Goal: Task Accomplishment & Management: Manage account settings

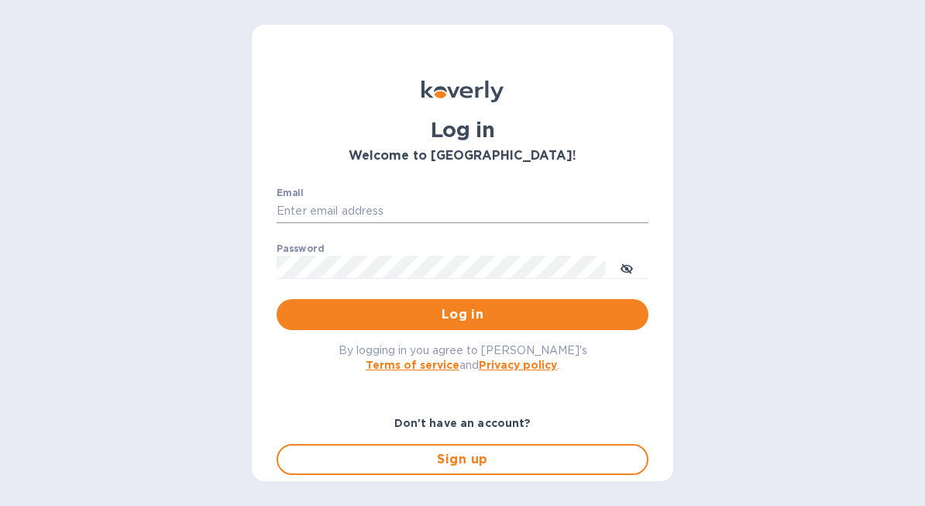
type input "[EMAIL_ADDRESS][DOMAIN_NAME]"
click at [443, 211] on input "office@stevengraf.wine" at bounding box center [463, 211] width 372 height 23
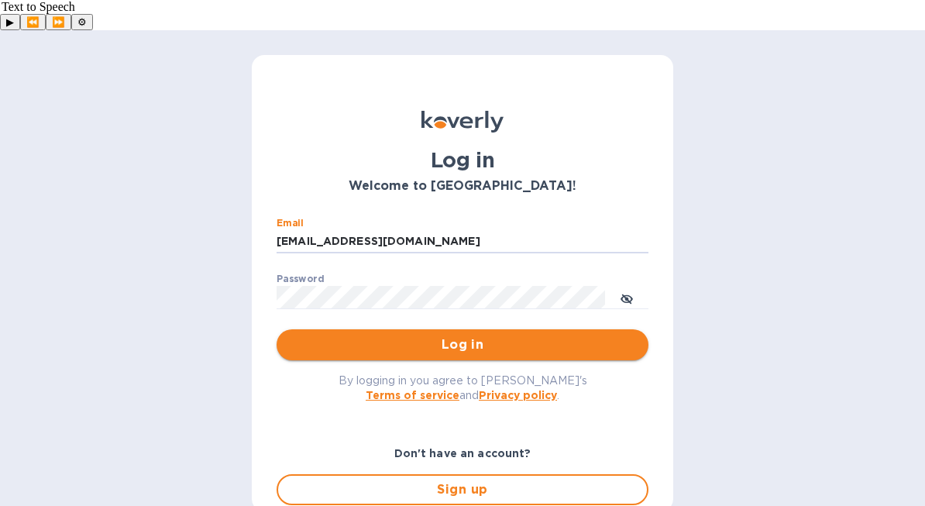
click at [559, 335] on span "Log in" at bounding box center [462, 344] width 347 height 19
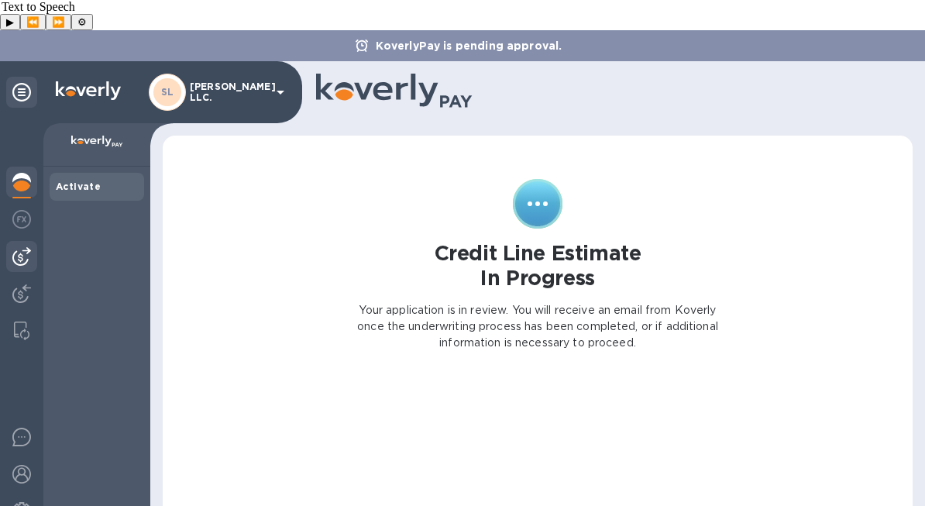
click at [28, 247] on img at bounding box center [21, 256] width 19 height 19
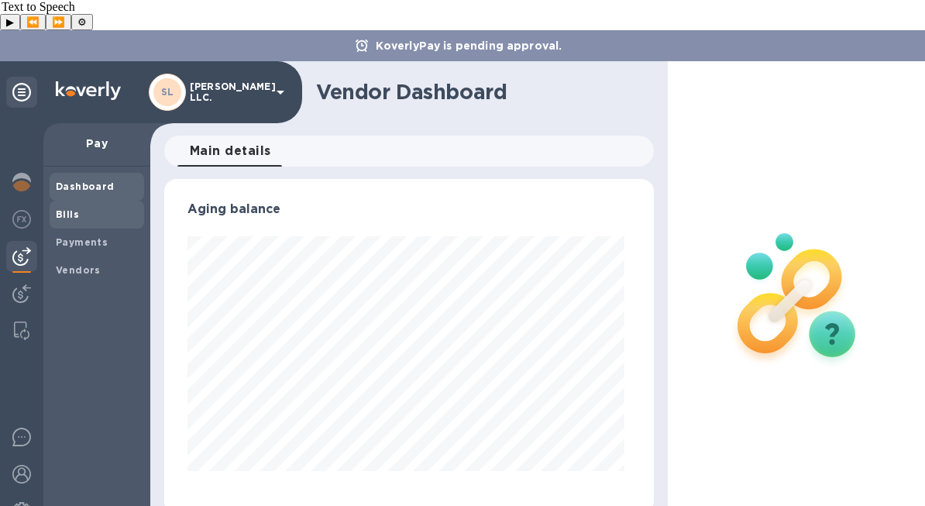
scroll to position [335, 483]
click at [77, 208] on b "Bills" at bounding box center [67, 214] width 23 height 12
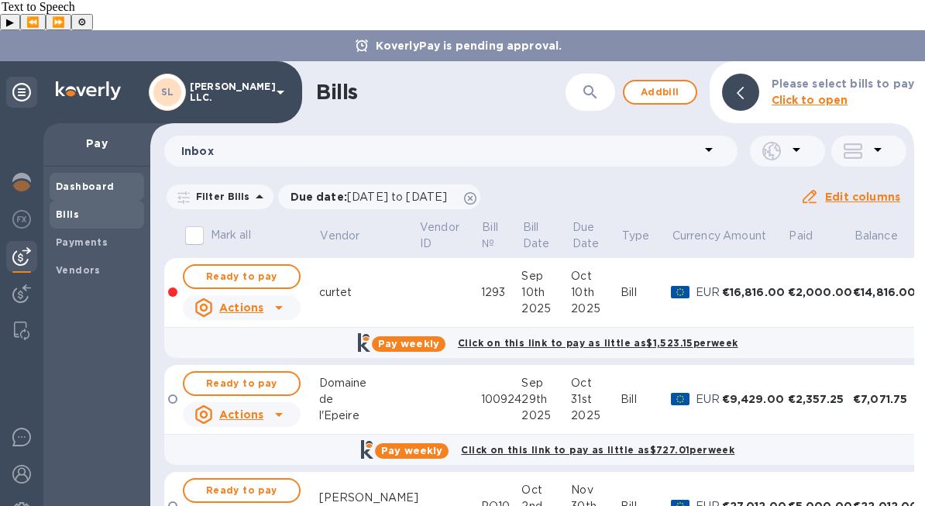
click at [75, 181] on b "Dashboard" at bounding box center [85, 187] width 59 height 12
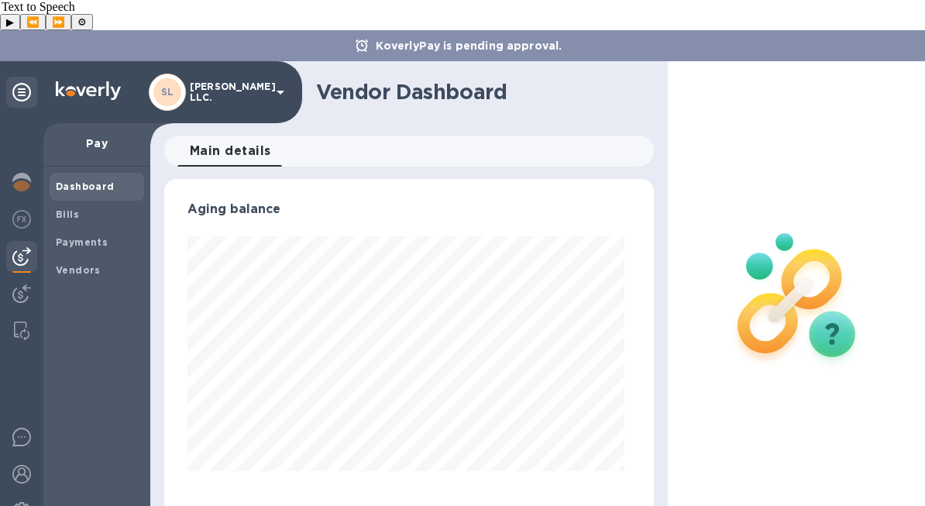
scroll to position [335, 483]
click at [117, 207] on span "Bills" at bounding box center [97, 214] width 82 height 15
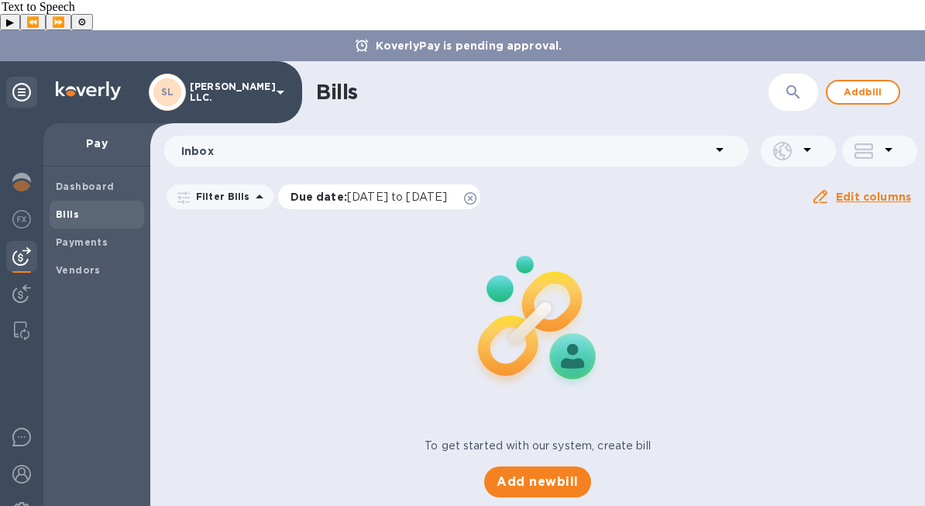
click at [476, 192] on icon at bounding box center [470, 198] width 12 height 12
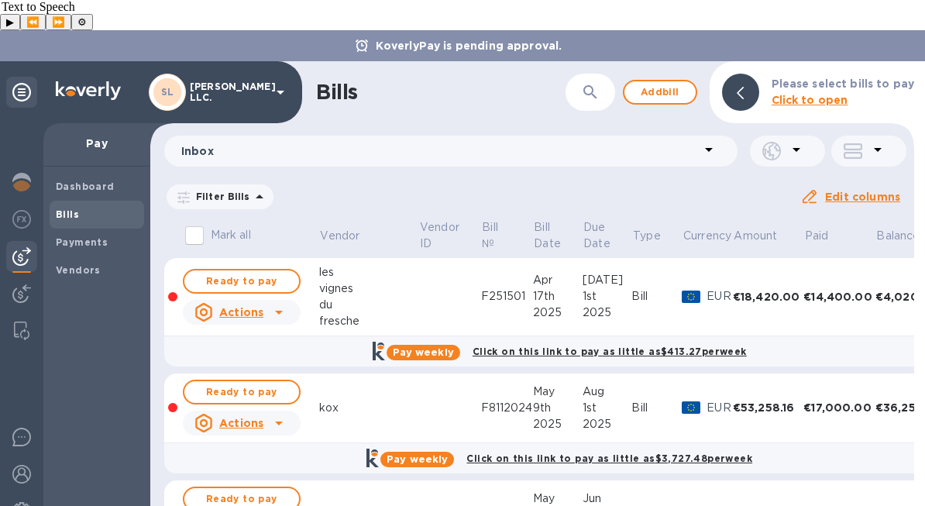
click at [425, 258] on td at bounding box center [449, 297] width 62 height 78
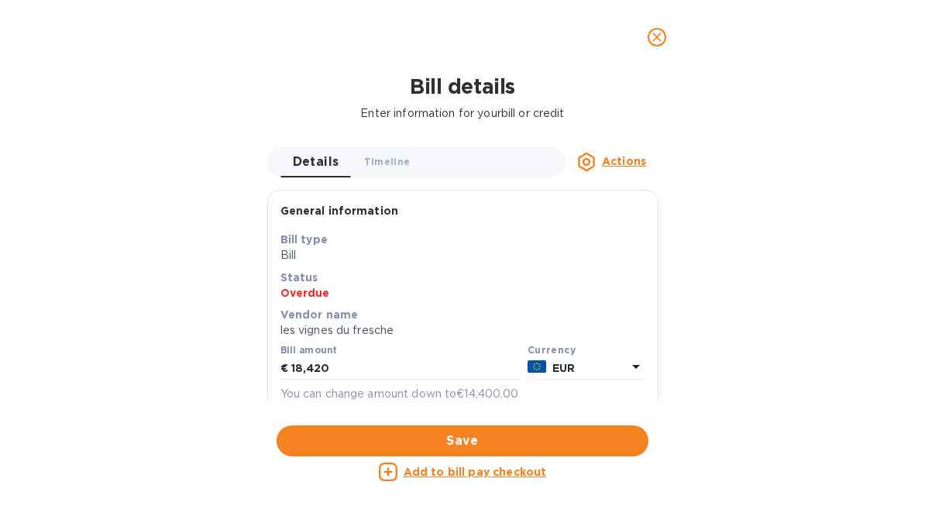
click at [661, 30] on icon "close" at bounding box center [656, 36] width 15 height 15
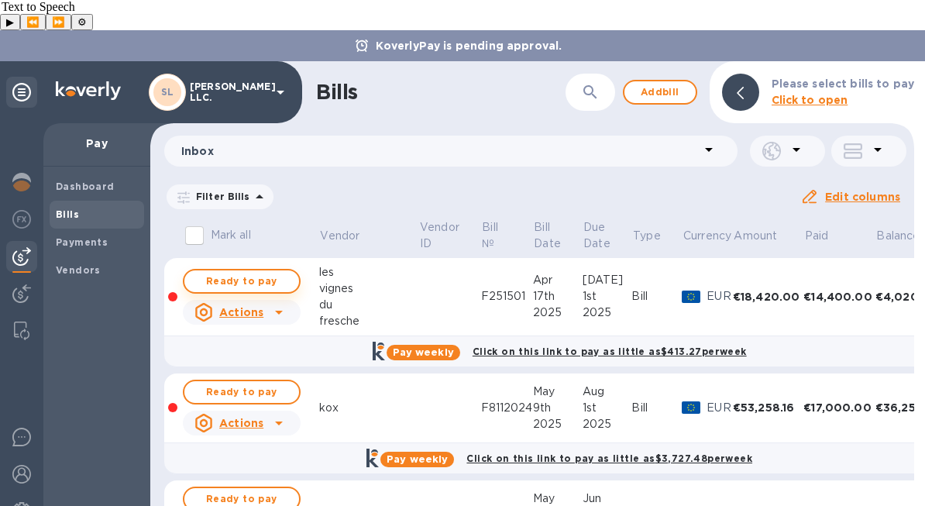
click at [267, 272] on span "Ready to pay" at bounding box center [242, 281] width 90 height 19
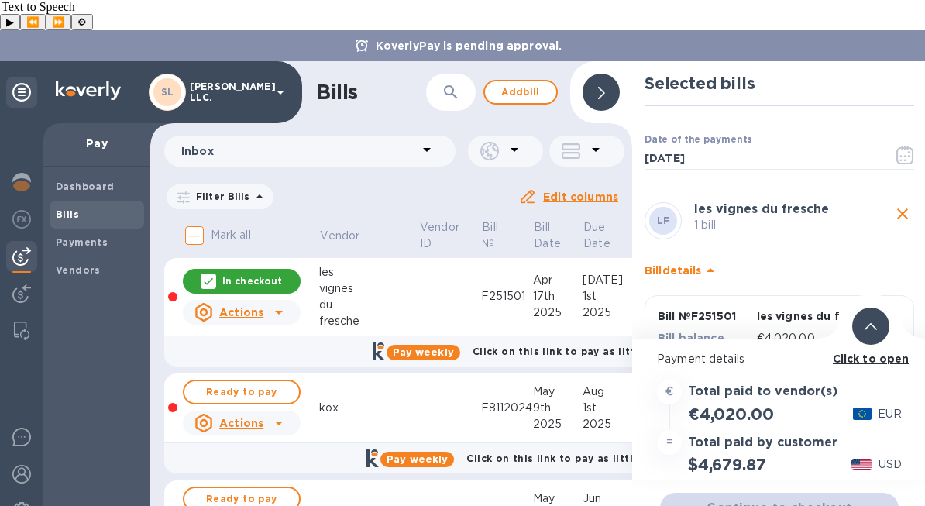
scroll to position [84, 0]
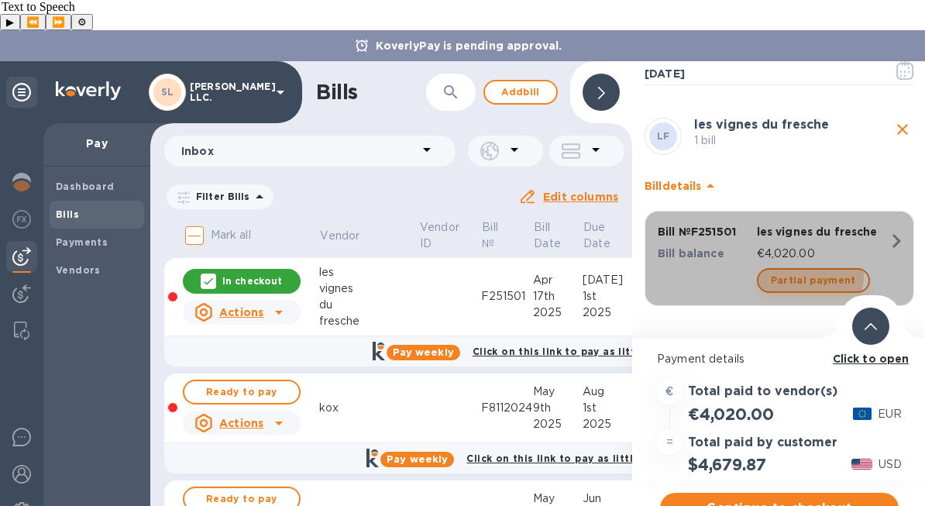
click at [796, 271] on span "Partial payment" at bounding box center [813, 280] width 85 height 19
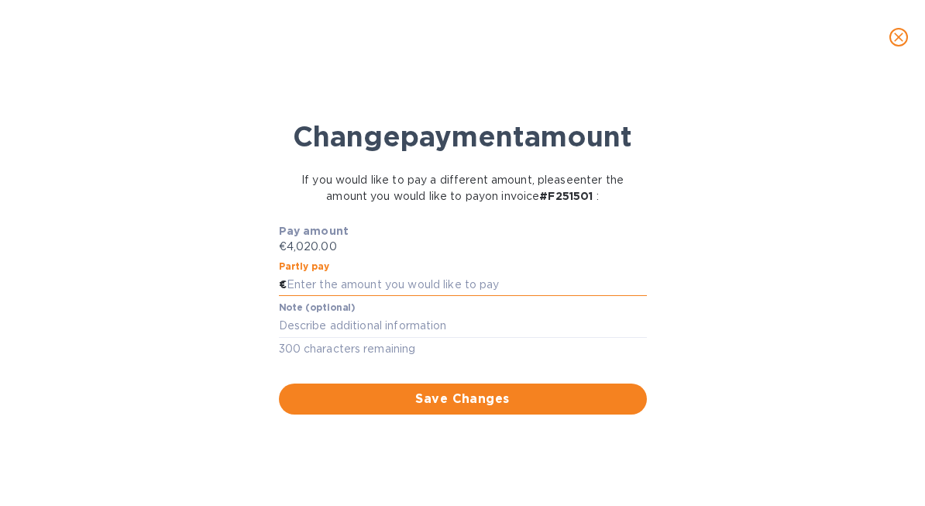
click at [497, 297] on input "text" at bounding box center [467, 284] width 360 height 23
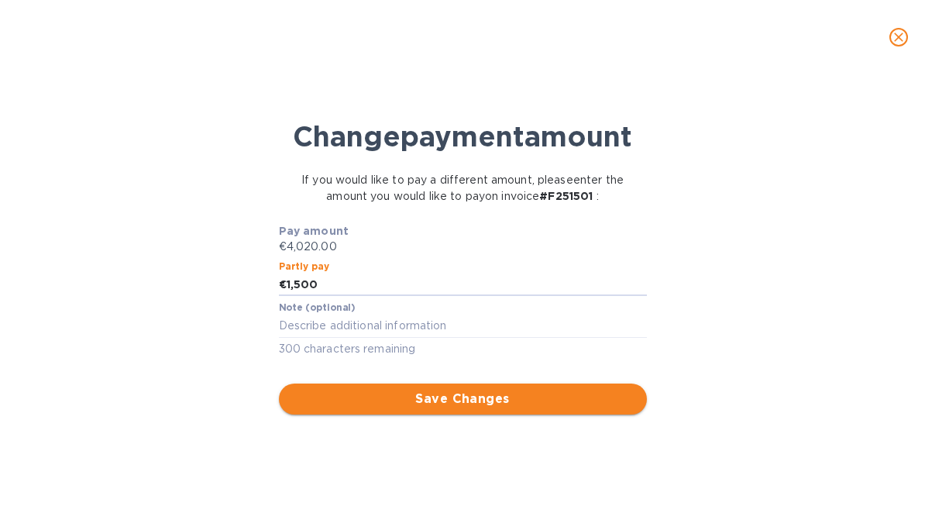
type input "1,500"
click at [409, 415] on button "Save Changes" at bounding box center [463, 399] width 368 height 31
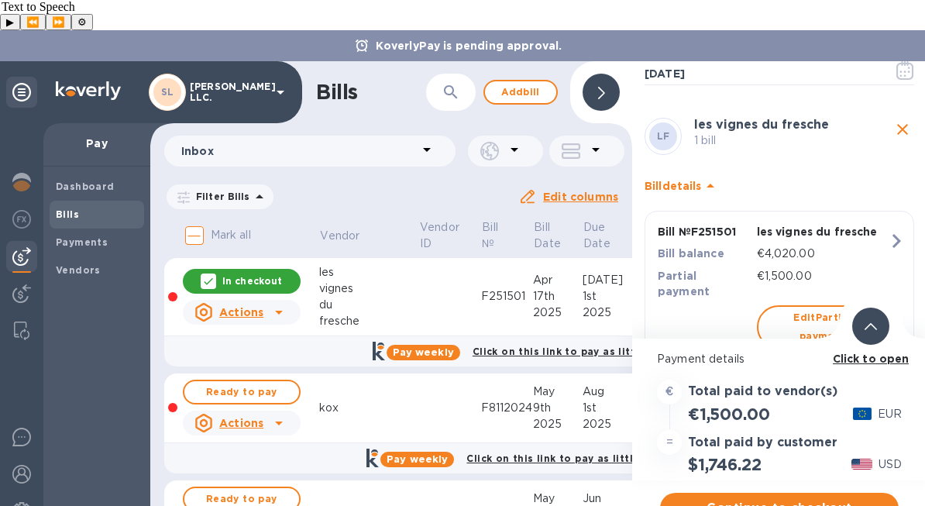
click at [865, 353] on b "Click to open" at bounding box center [871, 359] width 77 height 12
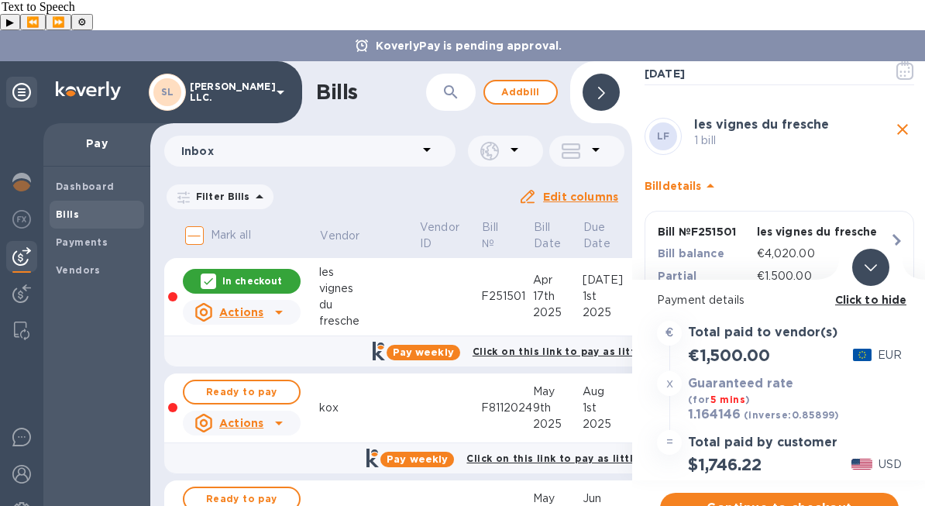
click at [869, 294] on b "Click to hide" at bounding box center [871, 300] width 72 height 12
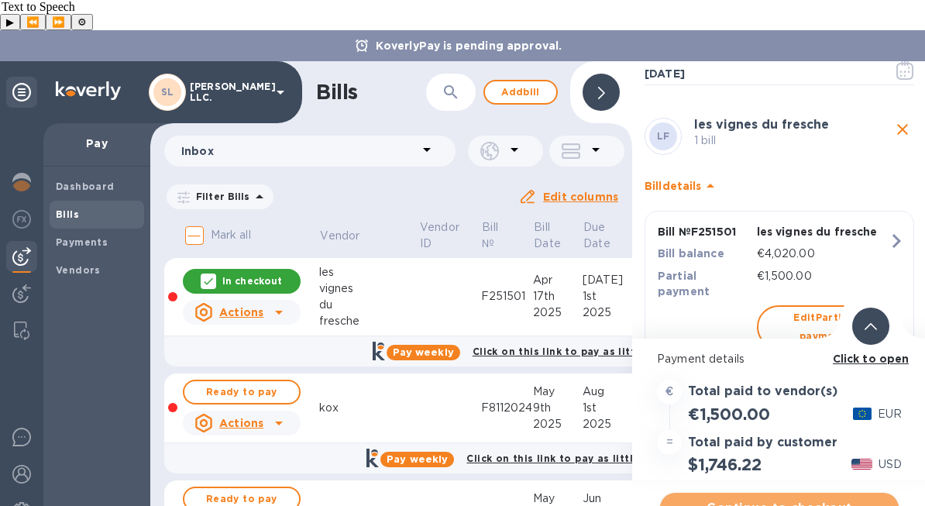
click at [780, 499] on span "Continue to checkout" at bounding box center [780, 508] width 214 height 19
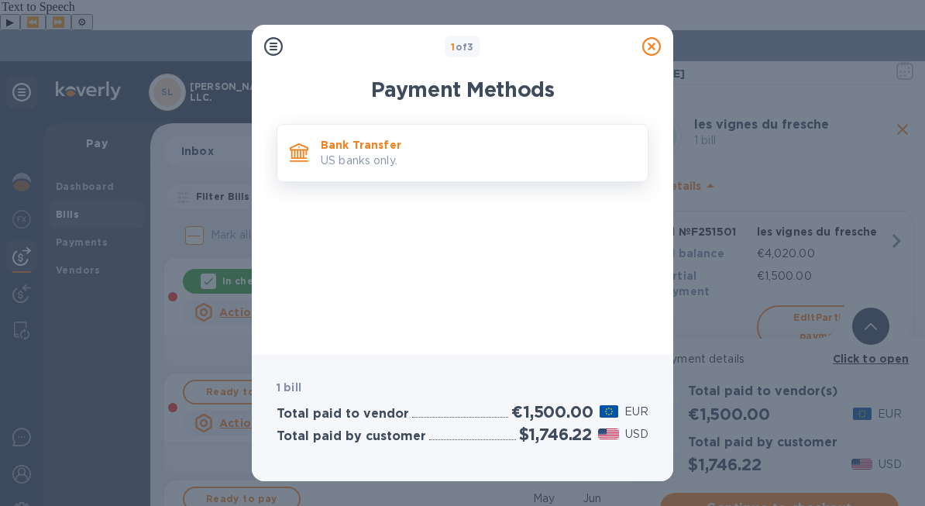
click at [557, 149] on p "Bank Transfer" at bounding box center [478, 144] width 315 height 15
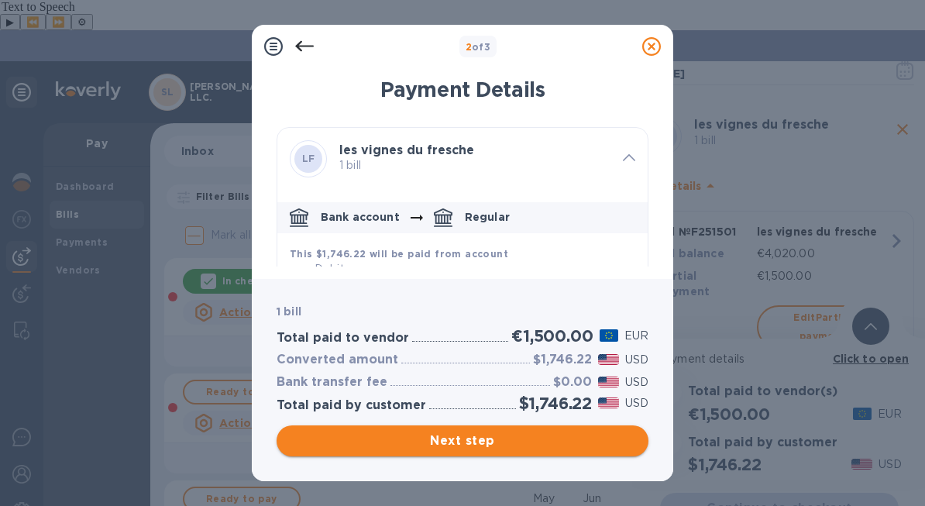
click at [552, 434] on span "Next step" at bounding box center [462, 441] width 347 height 19
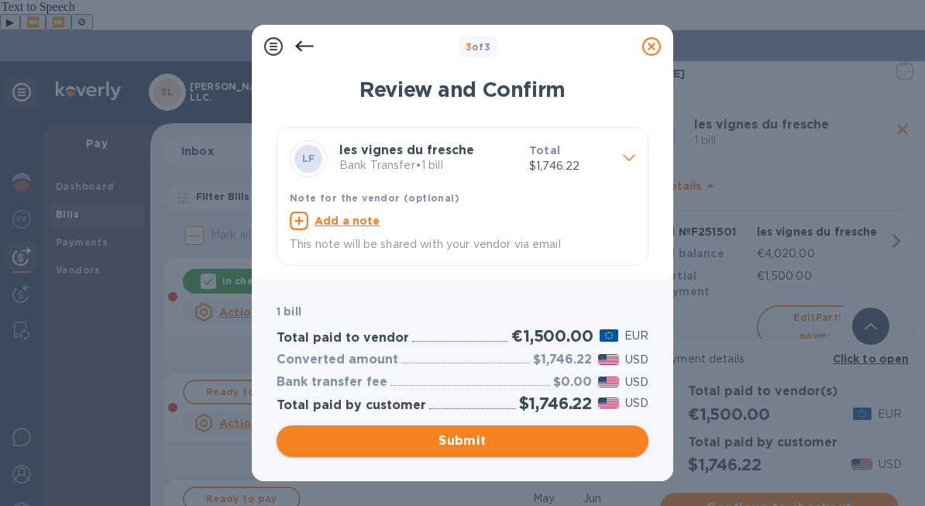
click at [506, 434] on span "Submit" at bounding box center [462, 441] width 347 height 19
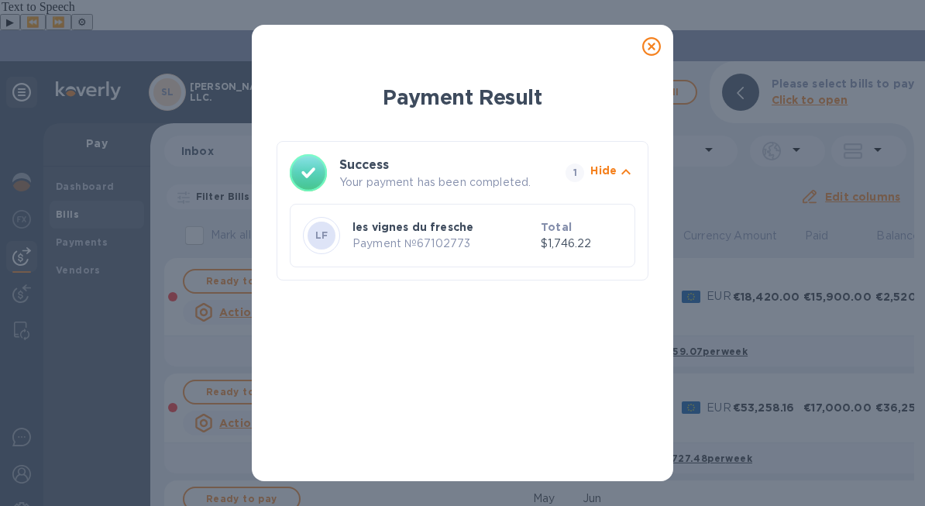
click at [652, 46] on icon at bounding box center [651, 46] width 19 height 19
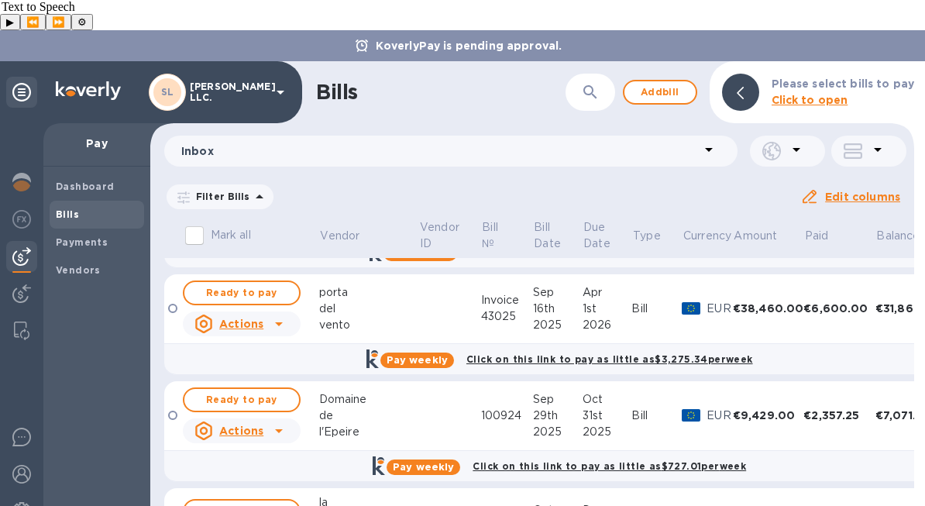
scroll to position [410, 0]
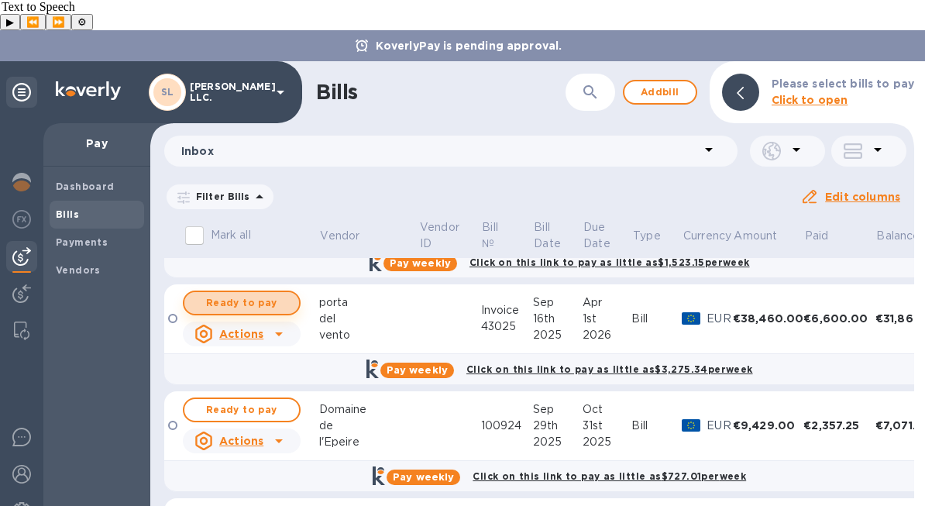
click at [260, 294] on span "Ready to pay" at bounding box center [242, 303] width 90 height 19
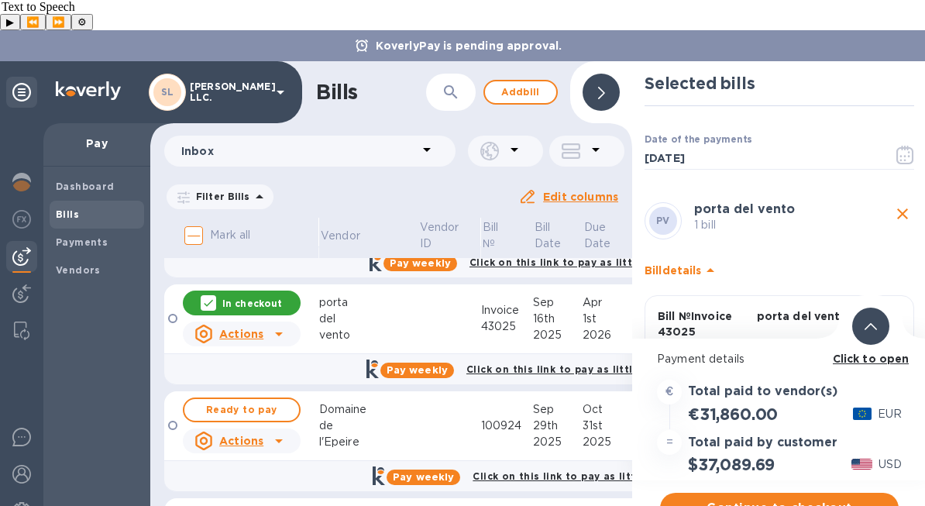
scroll to position [100, 0]
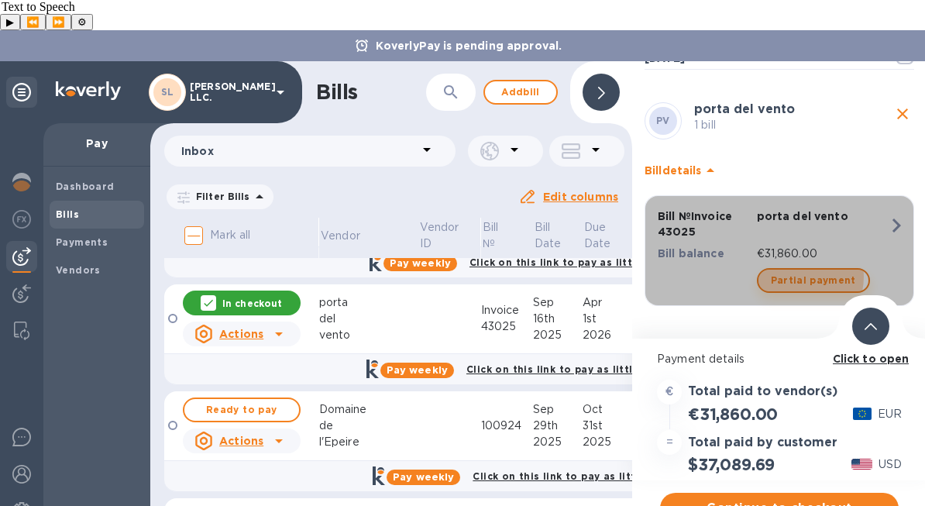
click at [793, 271] on span "Partial payment" at bounding box center [813, 280] width 85 height 19
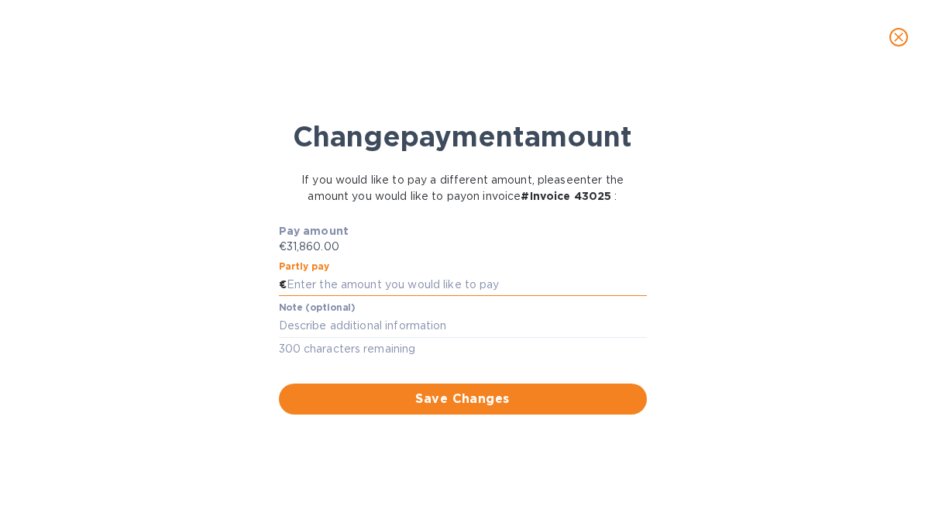
click at [390, 297] on input "text" at bounding box center [467, 284] width 360 height 23
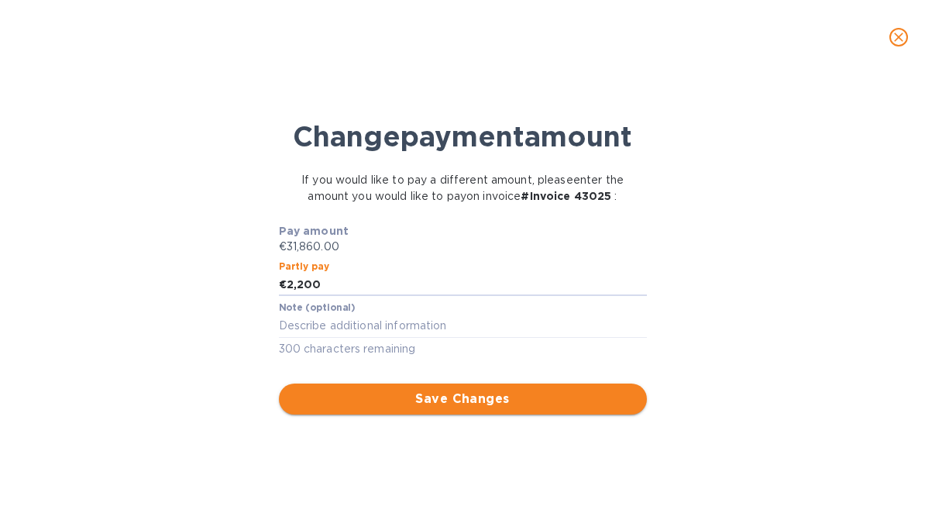
type input "2,200"
click at [426, 408] on span "Save Changes" at bounding box center [462, 399] width 343 height 19
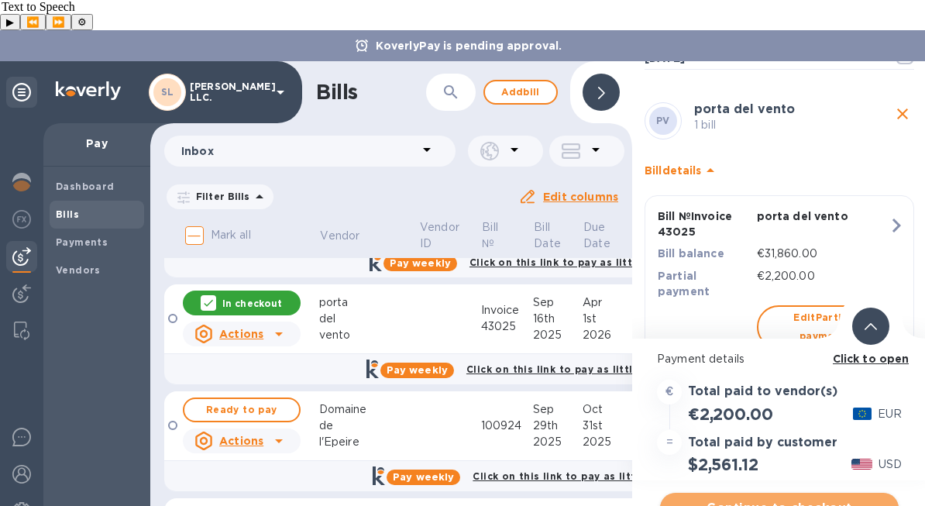
click at [777, 499] on span "Continue to checkout" at bounding box center [780, 508] width 214 height 19
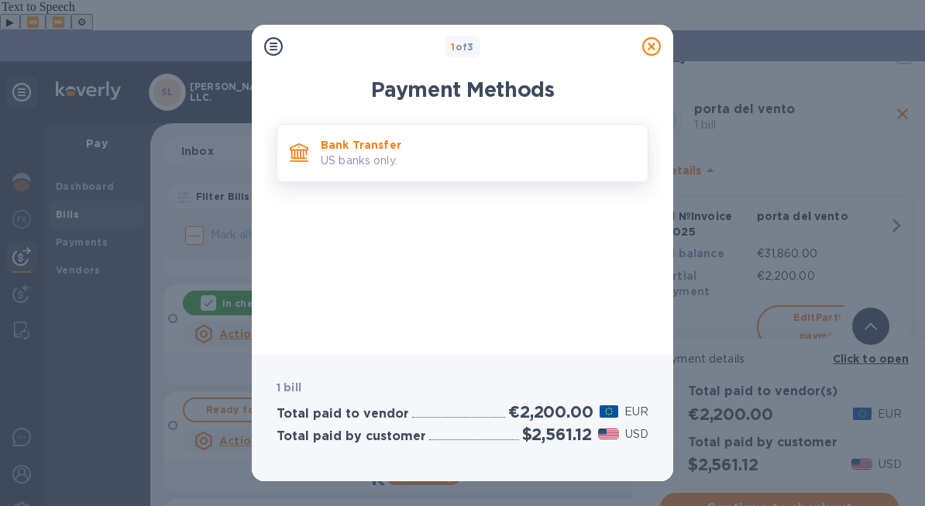
click at [497, 146] on p "Bank Transfer" at bounding box center [478, 144] width 315 height 15
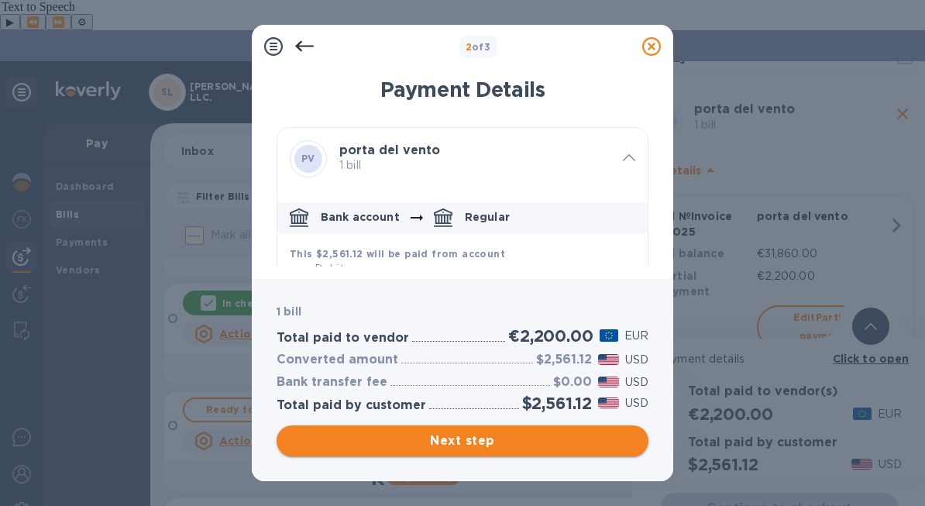
click at [521, 438] on span "Next step" at bounding box center [462, 441] width 347 height 19
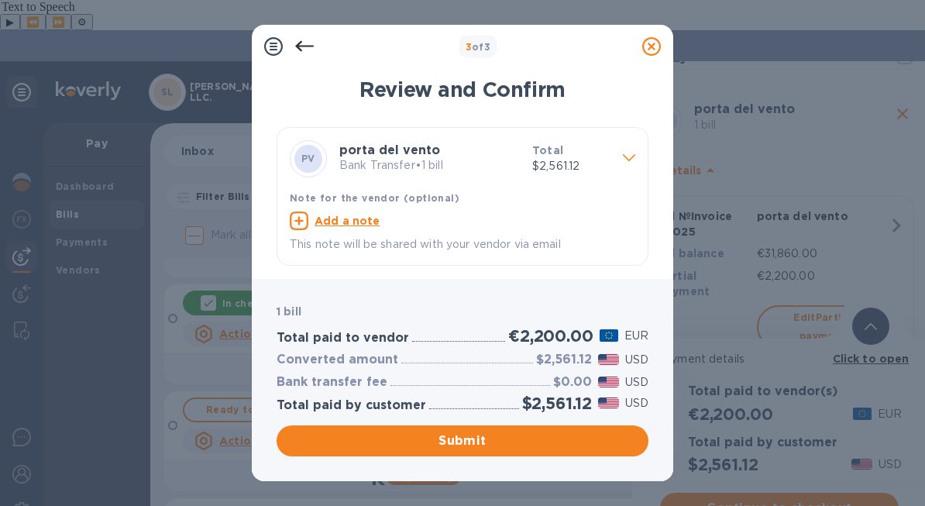
scroll to position [0, 0]
click at [539, 426] on button "Submit" at bounding box center [463, 440] width 372 height 31
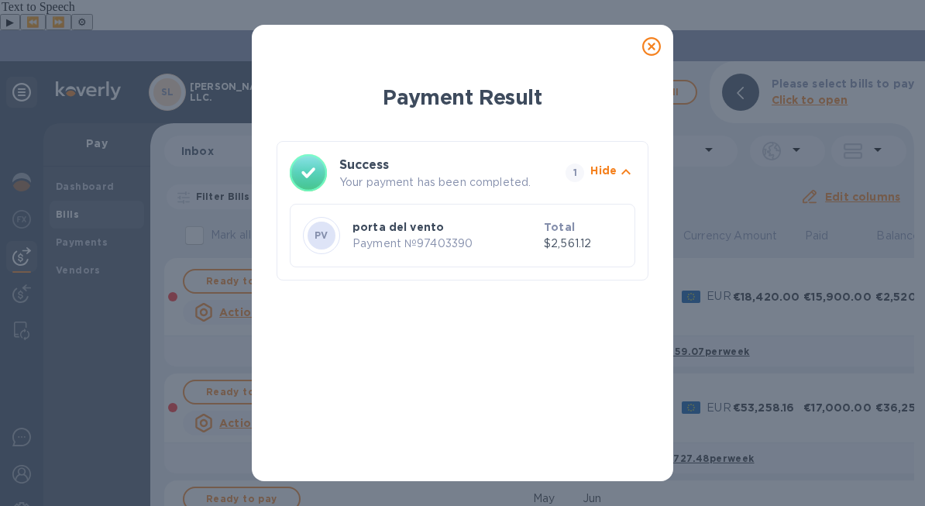
click at [650, 48] on icon at bounding box center [651, 46] width 19 height 19
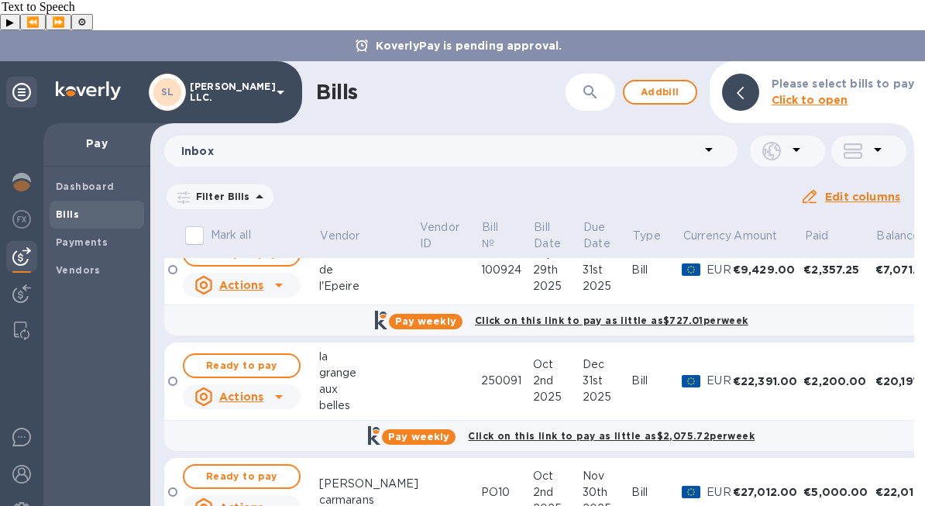
scroll to position [624, 0]
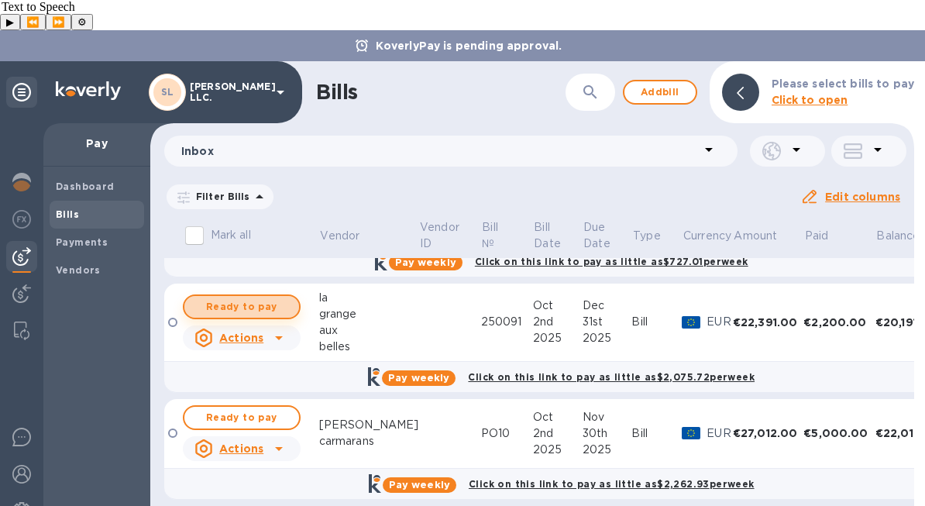
click at [258, 298] on span "Ready to pay" at bounding box center [242, 307] width 90 height 19
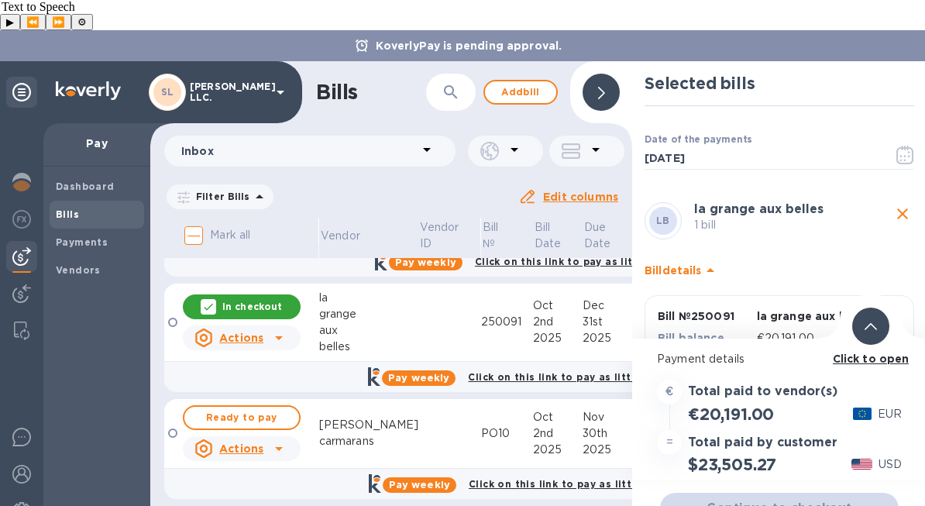
scroll to position [84, 0]
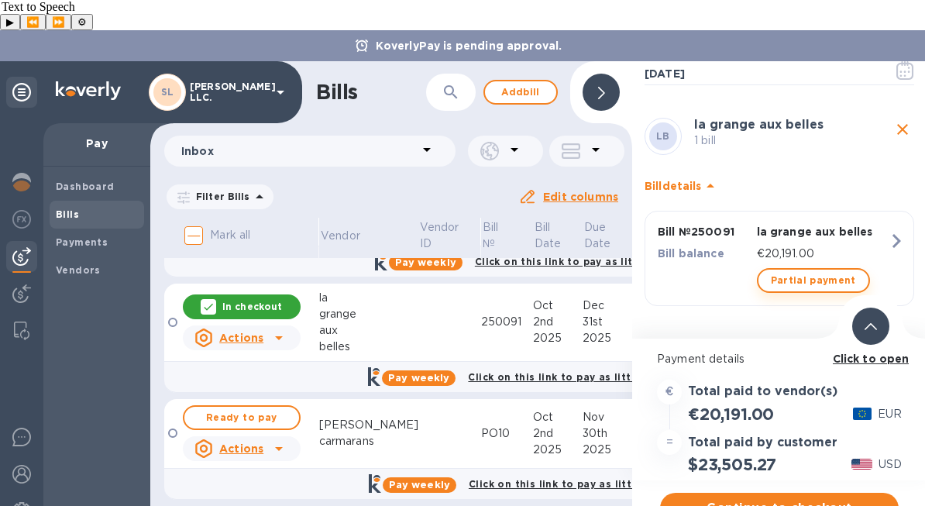
click at [805, 271] on span "Partial payment" at bounding box center [813, 280] width 85 height 19
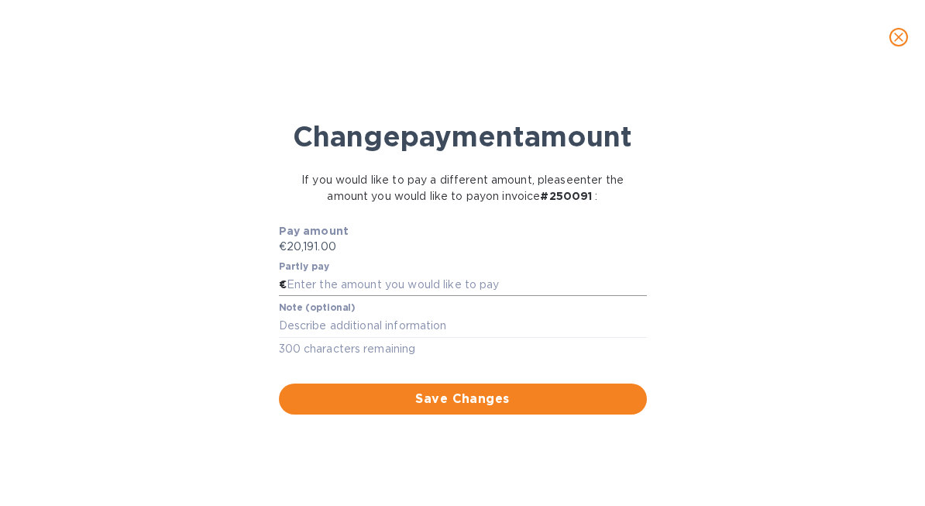
click at [469, 297] on input "text" at bounding box center [467, 284] width 360 height 23
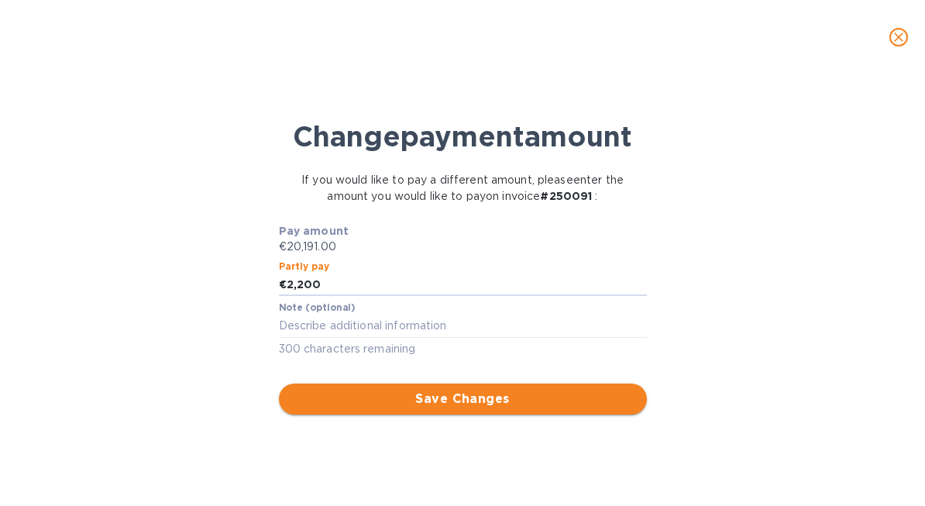
type input "2,200"
click at [508, 408] on span "Save Changes" at bounding box center [462, 399] width 343 height 19
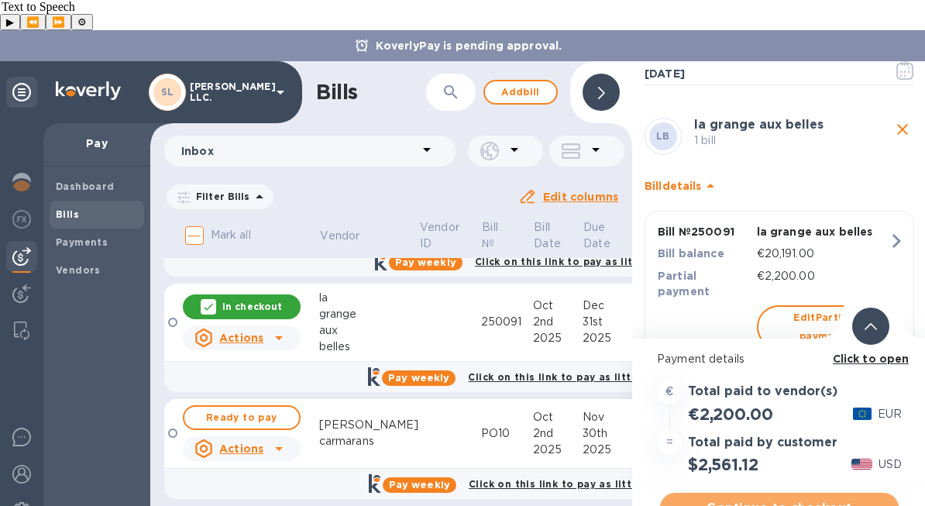
click at [762, 499] on span "Continue to checkout" at bounding box center [780, 508] width 214 height 19
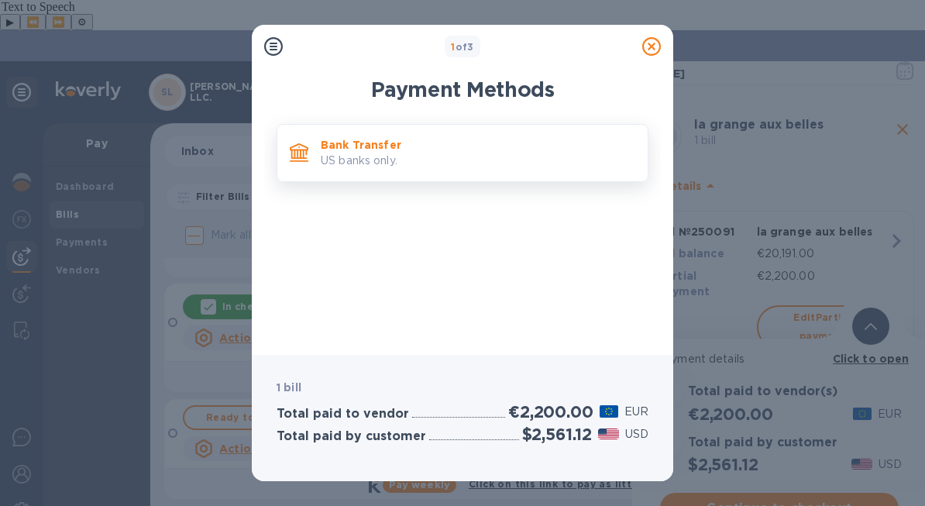
click at [469, 151] on p "Bank Transfer" at bounding box center [478, 144] width 315 height 15
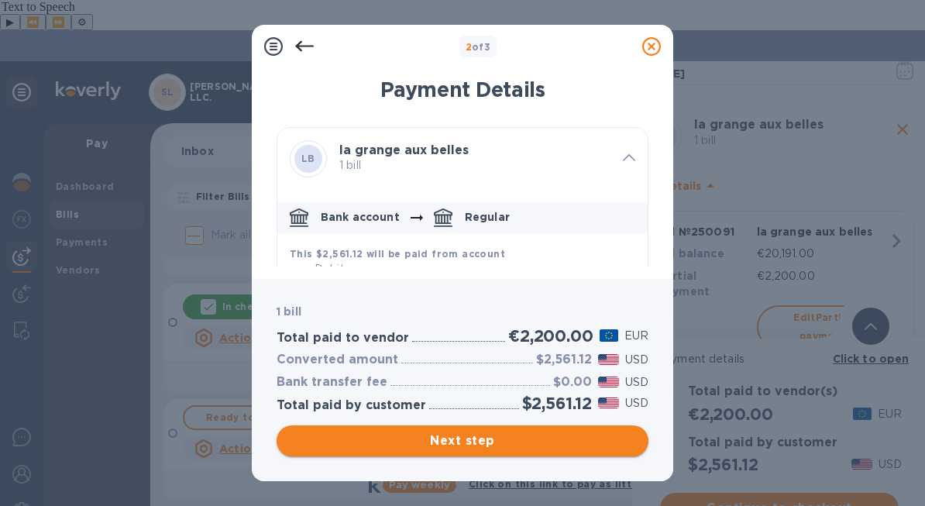
click at [527, 435] on span "Next step" at bounding box center [462, 441] width 347 height 19
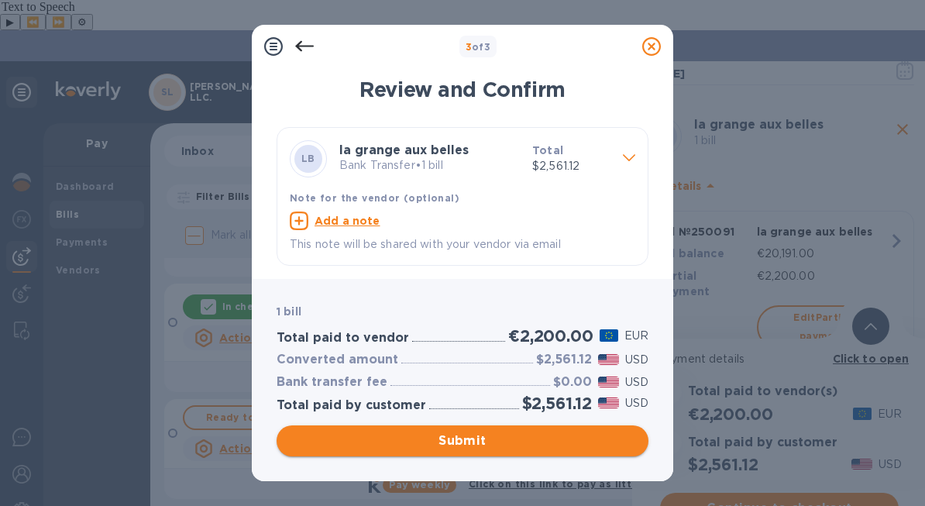
click at [535, 432] on span "Submit" at bounding box center [462, 441] width 347 height 19
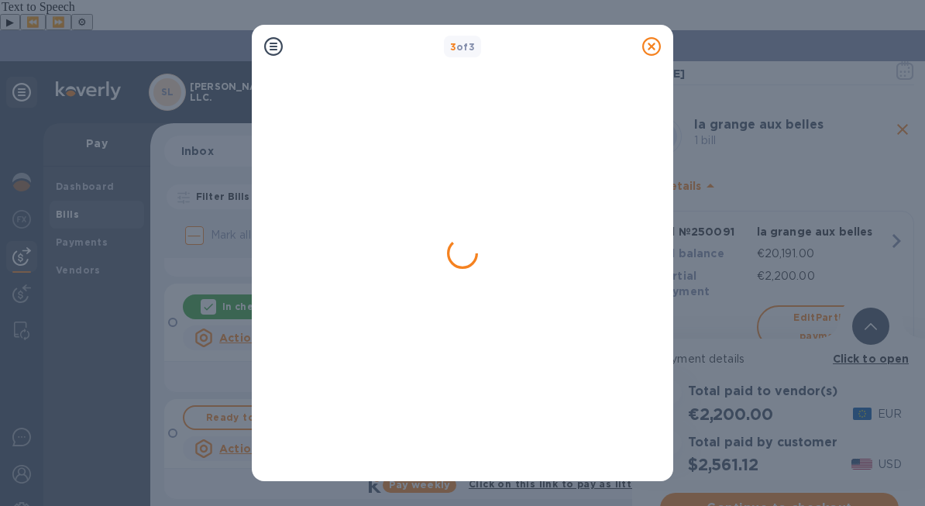
scroll to position [0, 0]
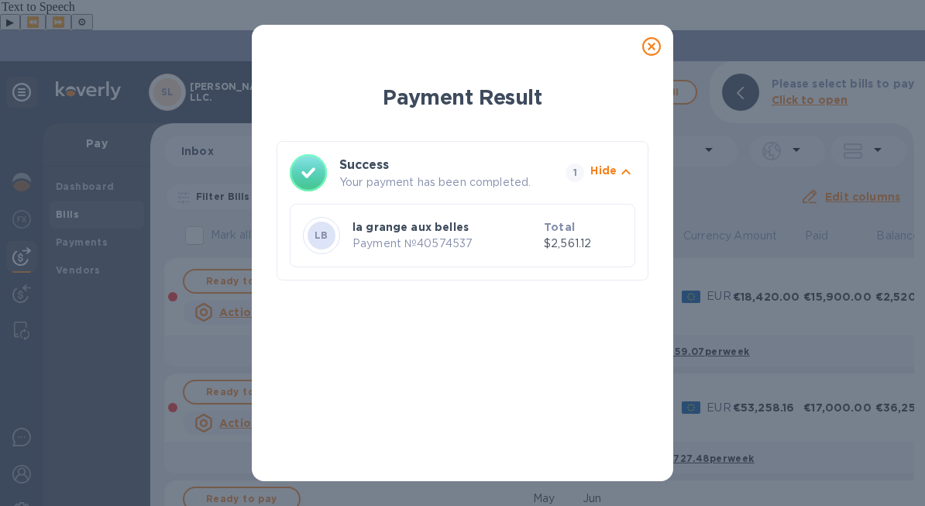
click at [652, 50] on icon at bounding box center [651, 46] width 19 height 19
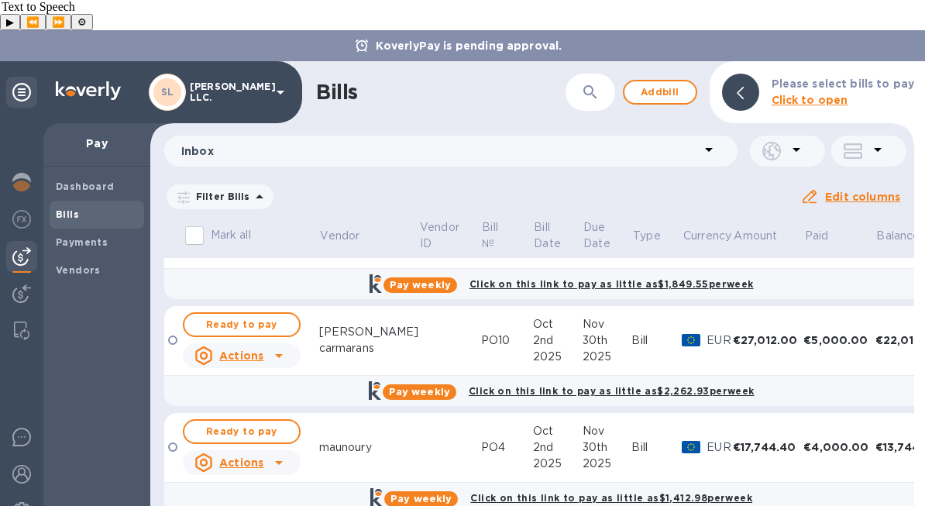
scroll to position [711, 0]
